Goal: Check status: Check status

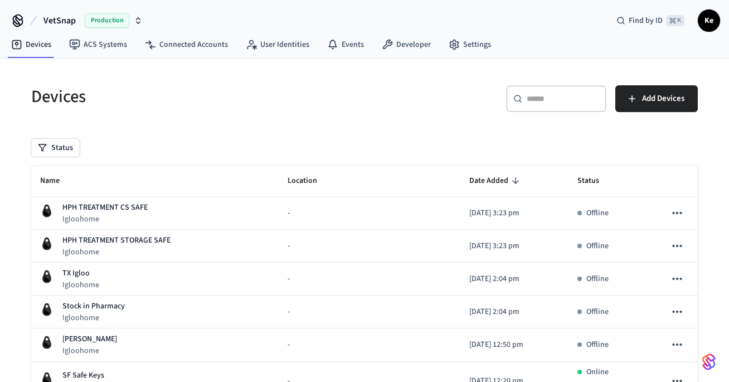
click at [323, 90] on h5 "Devices" at bounding box center [194, 96] width 327 height 23
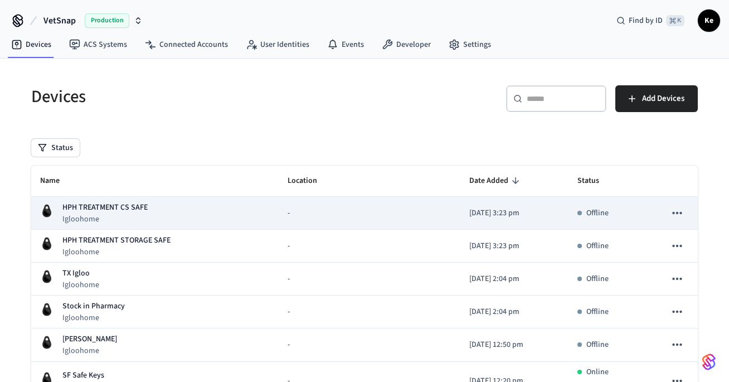
click at [288, 207] on span "-" at bounding box center [289, 213] width 2 height 12
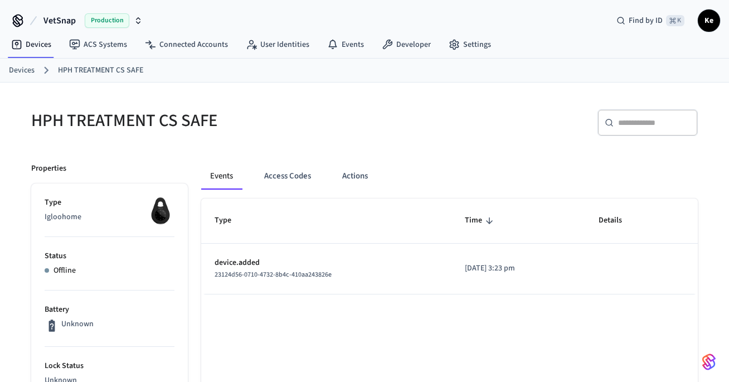
click at [23, 74] on link "Devices" at bounding box center [22, 71] width 26 height 12
